Goal: Transaction & Acquisition: Purchase product/service

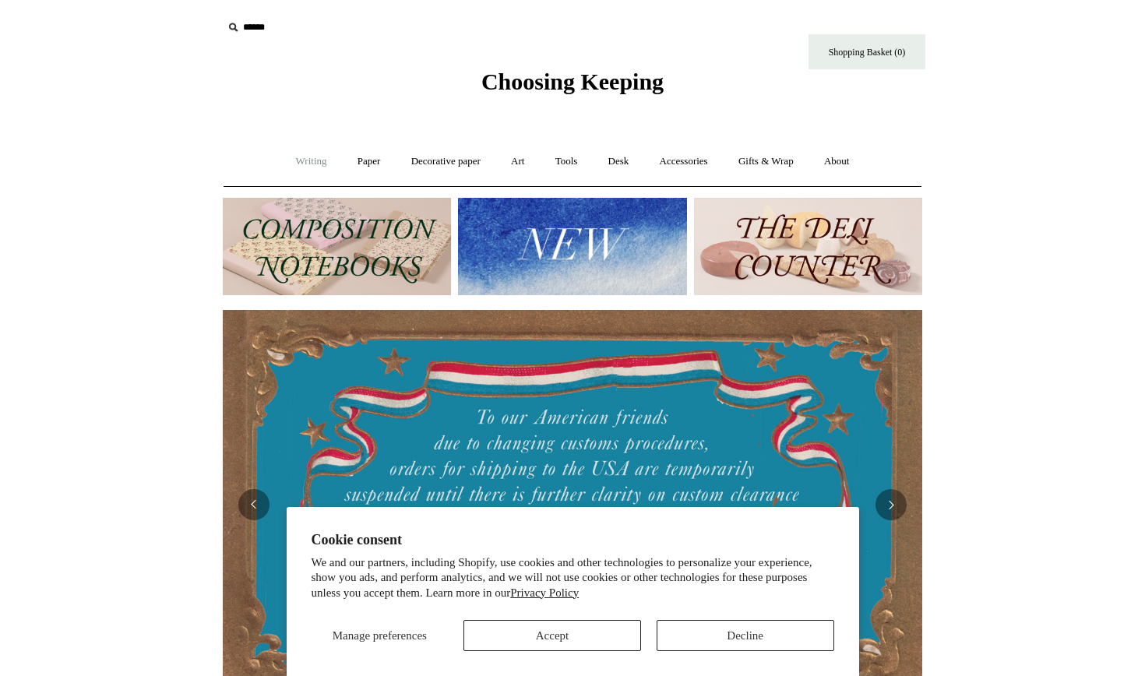
click at [291, 165] on link "Writing +" at bounding box center [311, 161] width 59 height 41
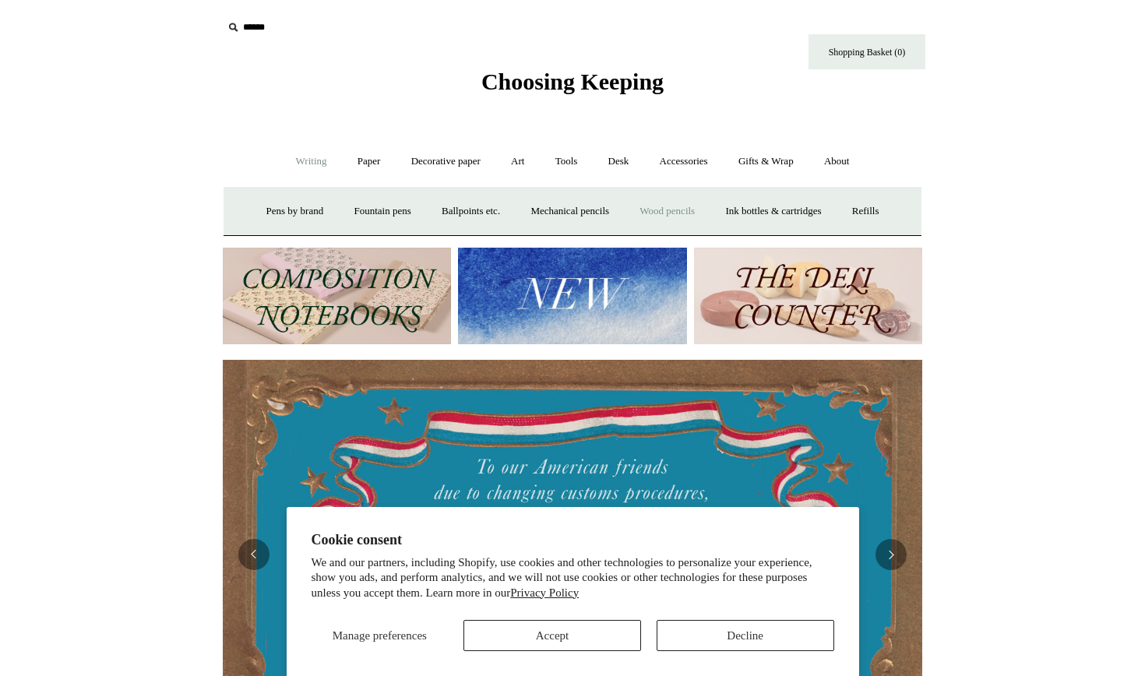
click at [682, 212] on link "Wood pencils +" at bounding box center [666, 211] width 83 height 41
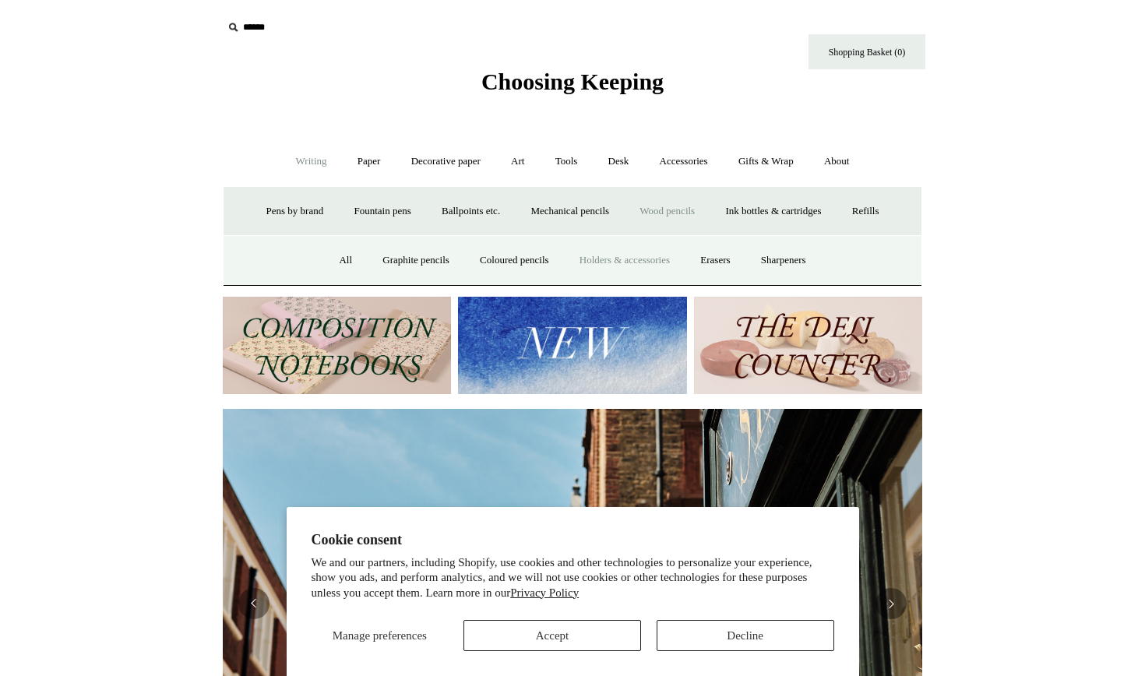
scroll to position [0, 699]
click at [642, 255] on link "Holders & accessories" at bounding box center [624, 260] width 118 height 41
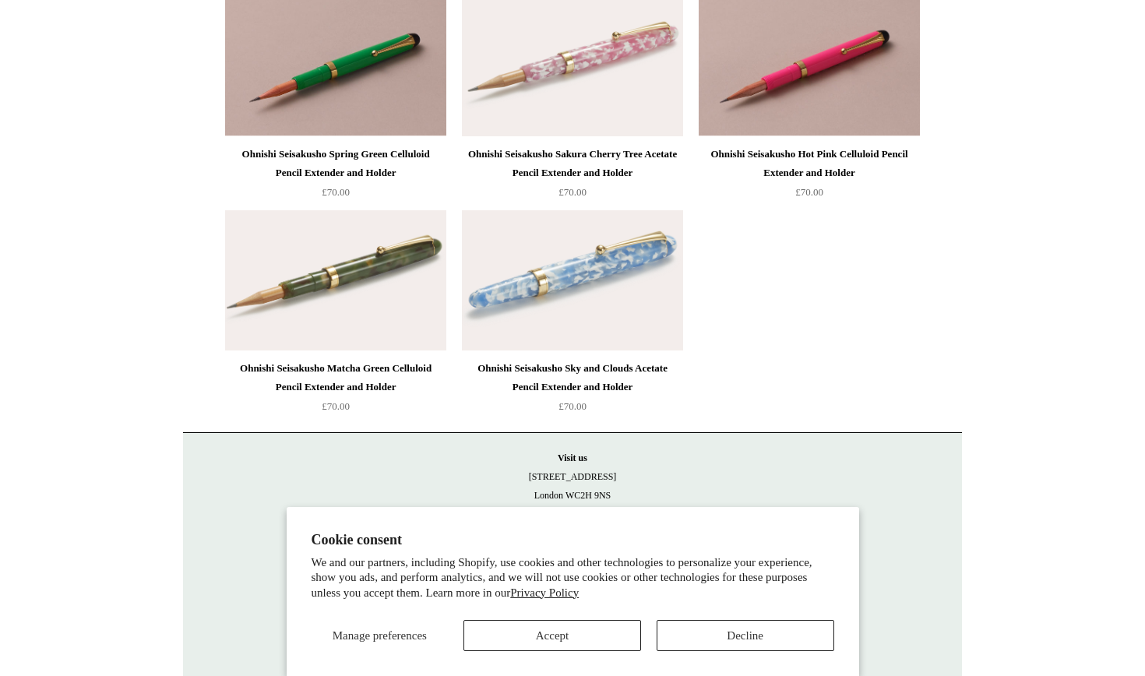
scroll to position [420, 0]
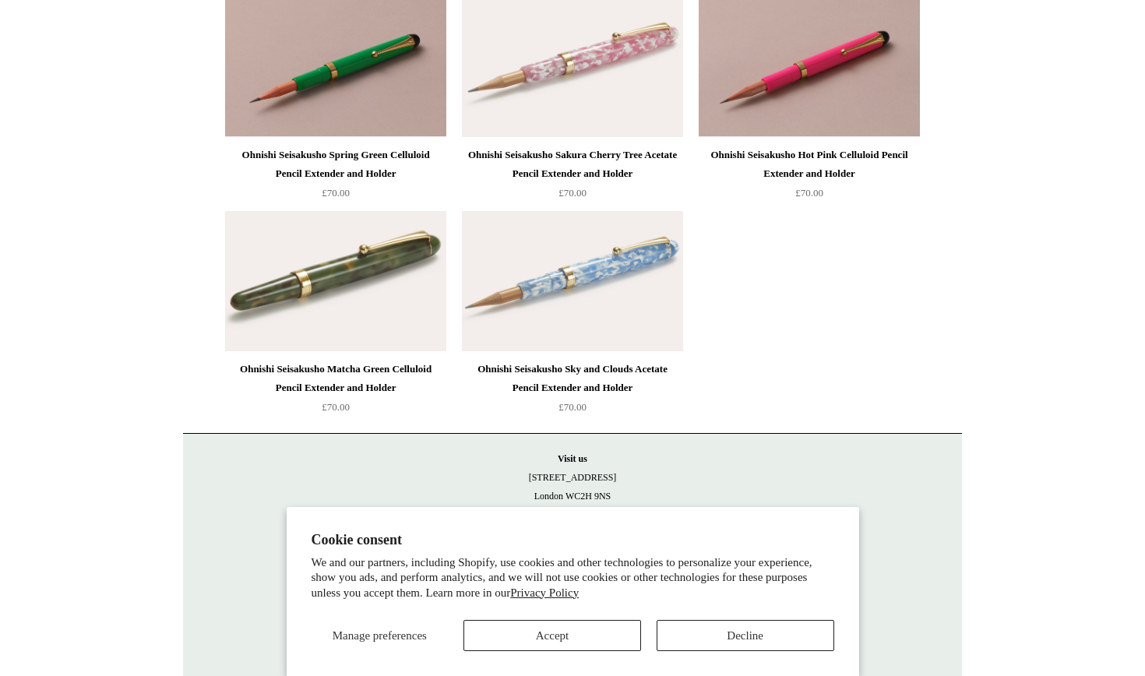
click at [376, 298] on img at bounding box center [335, 281] width 221 height 140
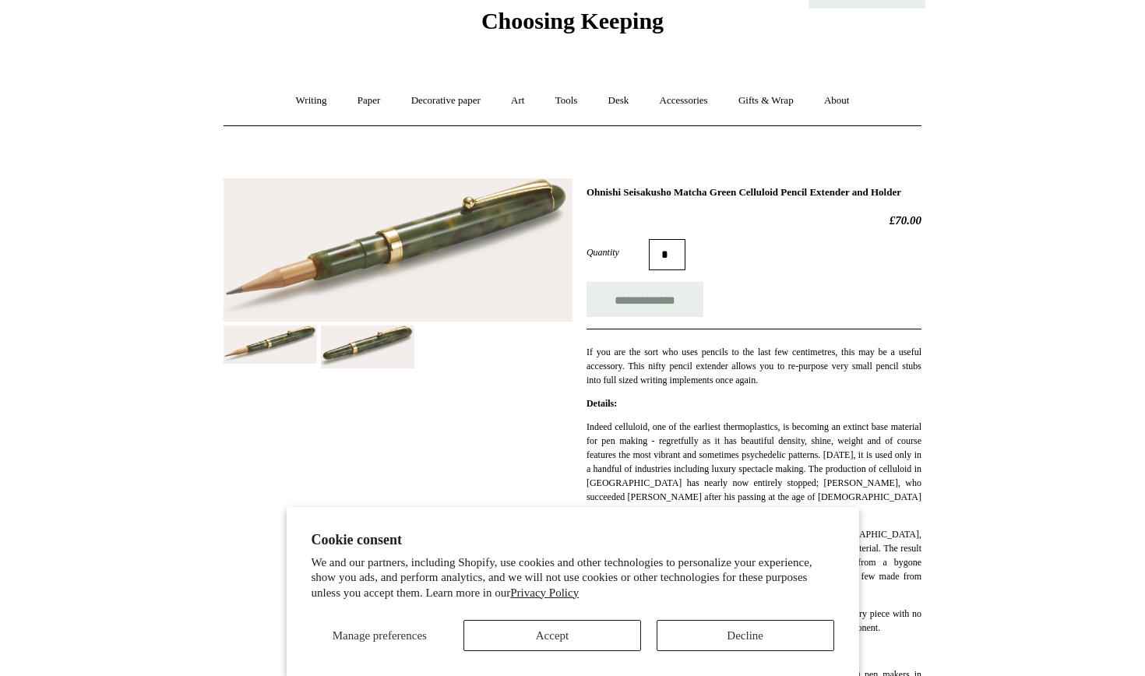
scroll to position [65, 0]
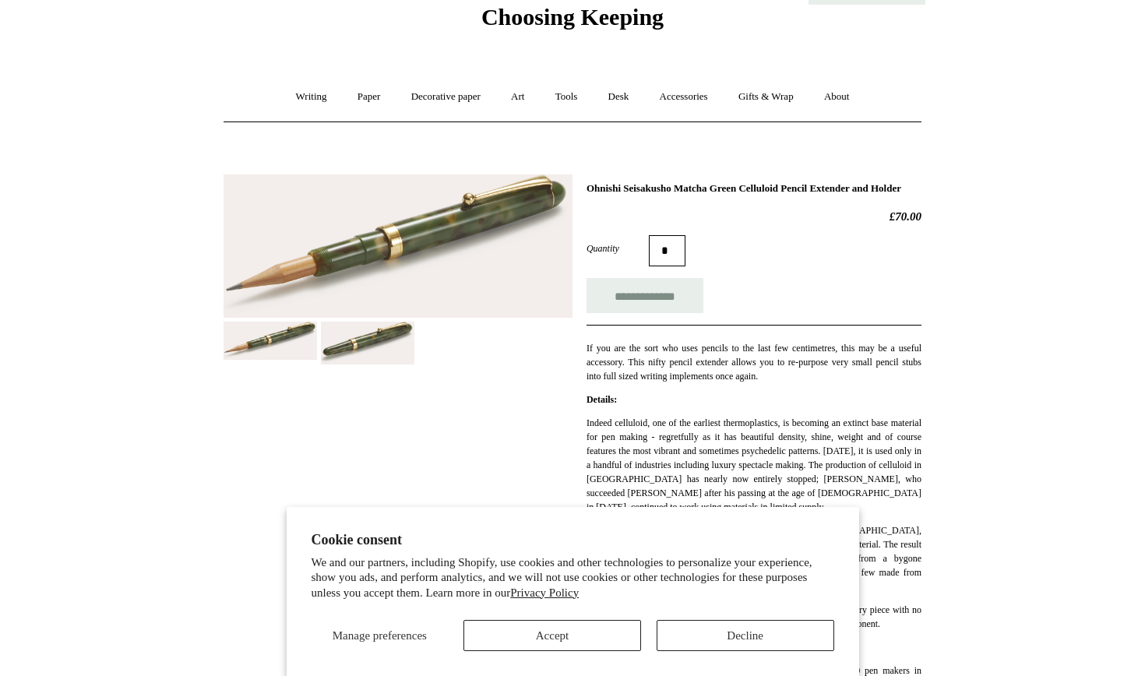
click at [624, 642] on button "Accept" at bounding box center [552, 635] width 178 height 31
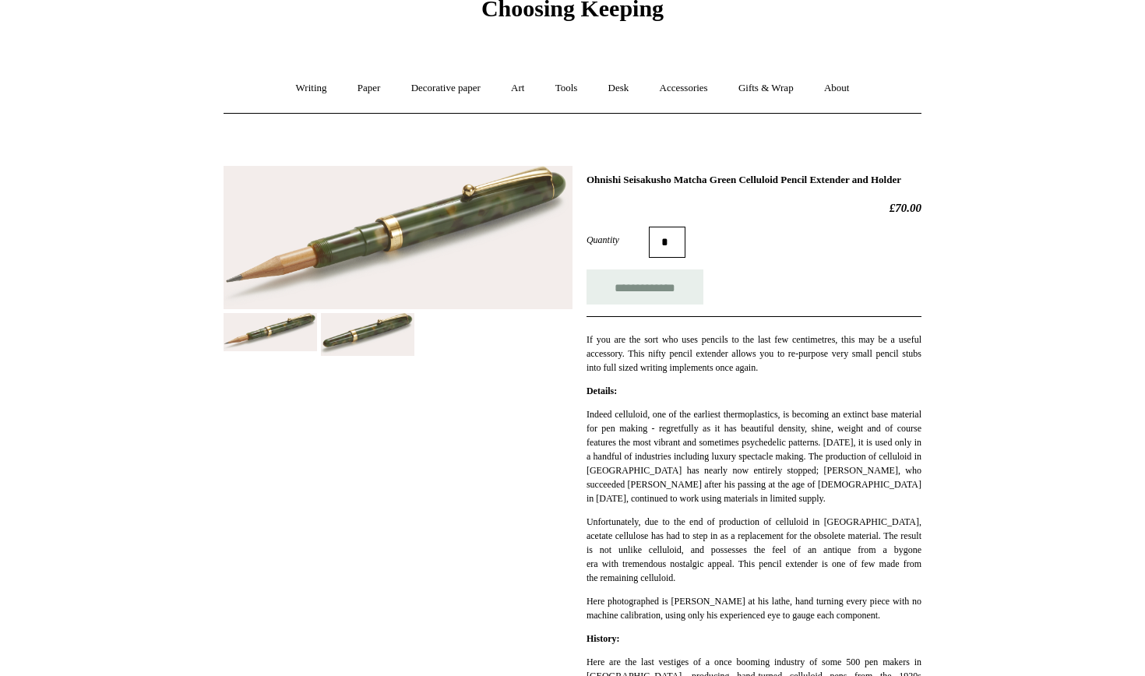
scroll to position [75, 0]
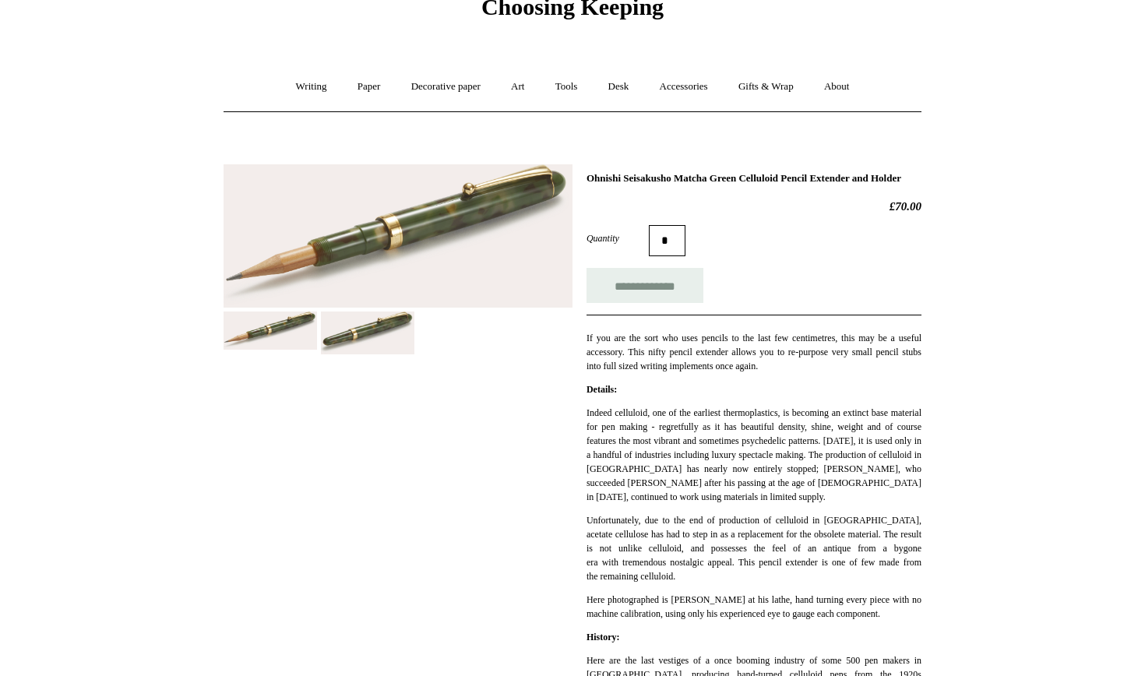
click at [371, 327] on img at bounding box center [367, 334] width 93 height 44
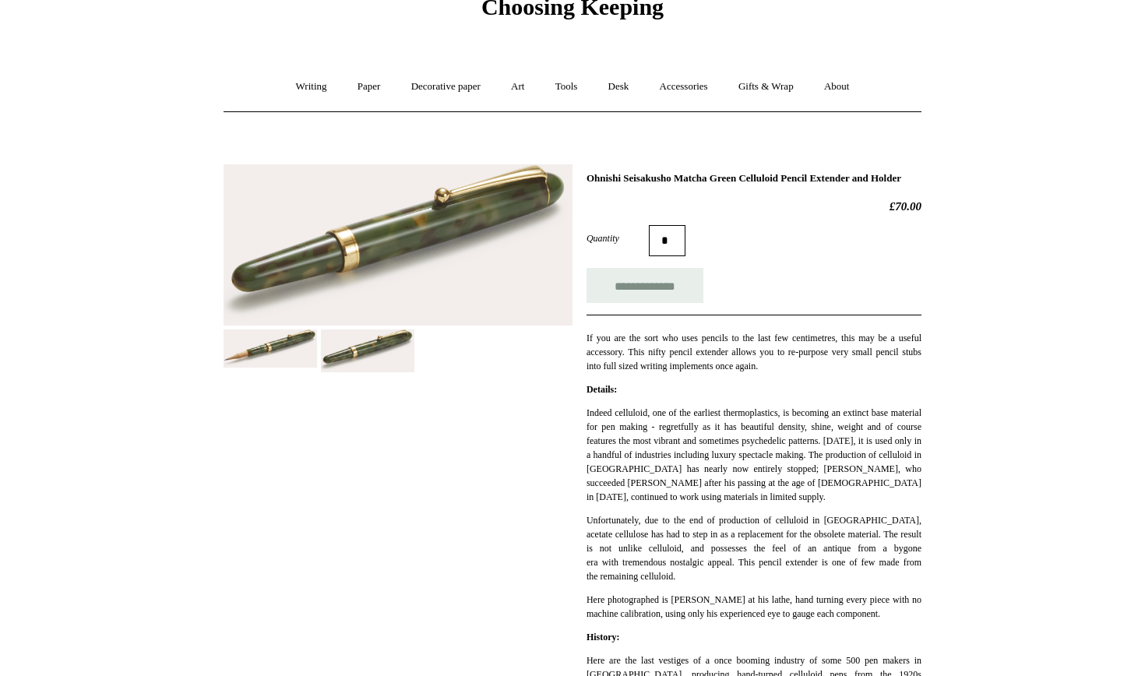
click at [293, 340] on img at bounding box center [270, 348] width 93 height 38
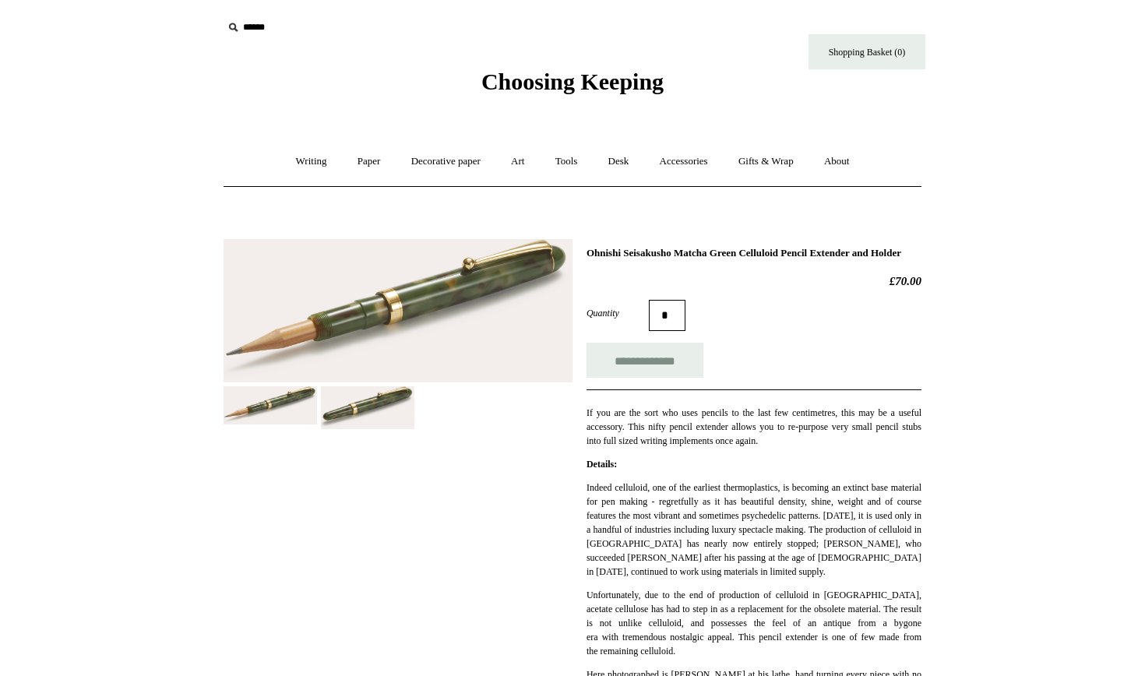
scroll to position [0, 0]
drag, startPoint x: 587, startPoint y: 249, endPoint x: 687, endPoint y: 248, distance: 99.7
click at [687, 248] on h1 "Ohnishi Seisakusho Matcha Green Celluloid Pencil Extender and Holder" at bounding box center [753, 253] width 335 height 12
copy h1 "Ohnishi Seisakusho"
